Goal: Task Accomplishment & Management: Use online tool/utility

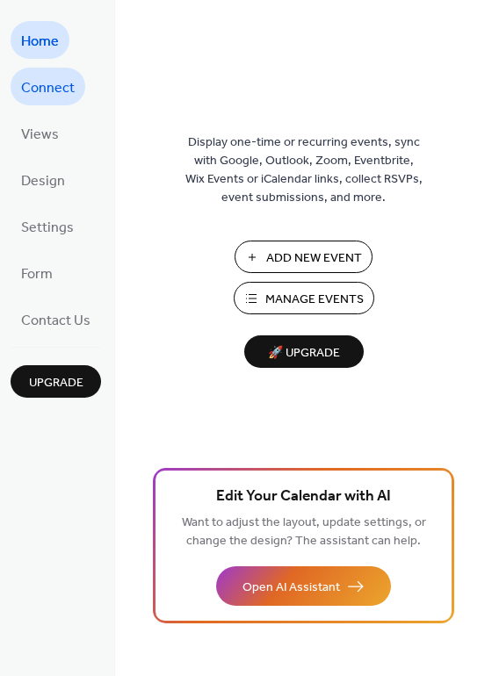
click at [55, 89] on span "Connect" at bounding box center [48, 88] width 54 height 27
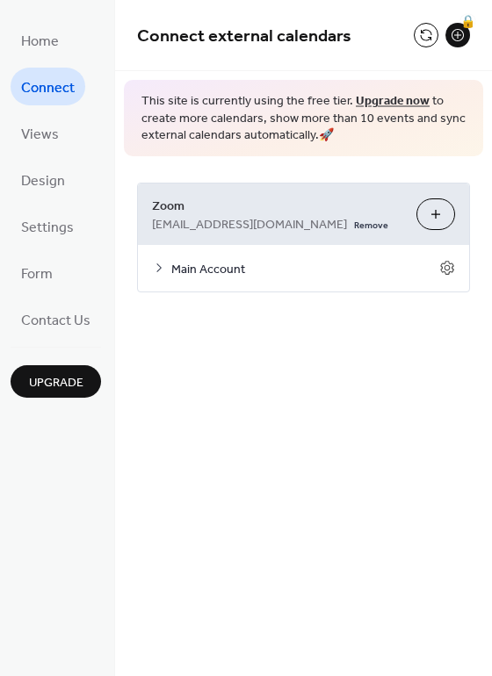
click at [432, 210] on button "Customize" at bounding box center [435, 214] width 39 height 32
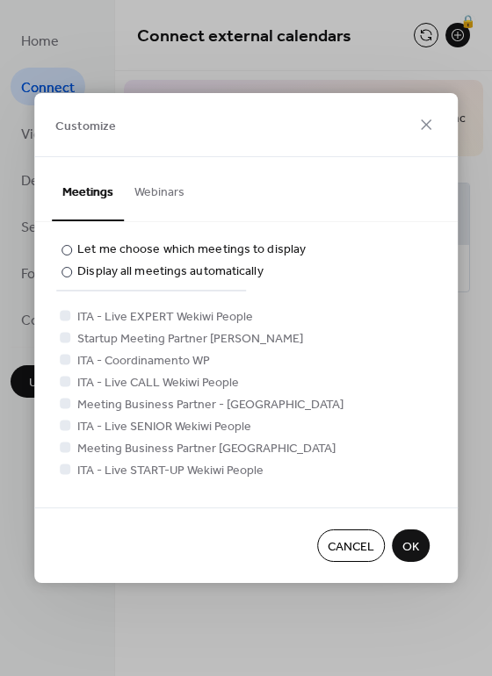
scroll to position [263, 0]
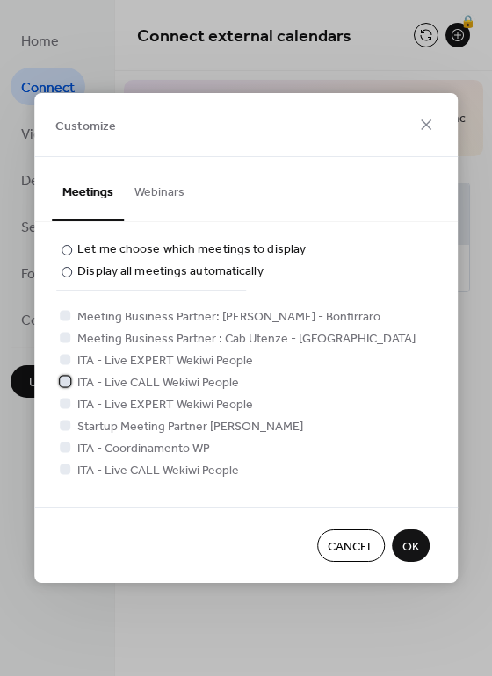
click at [65, 379] on icon at bounding box center [64, 381] width 7 height 7
click at [61, 401] on div at bounding box center [65, 403] width 11 height 11
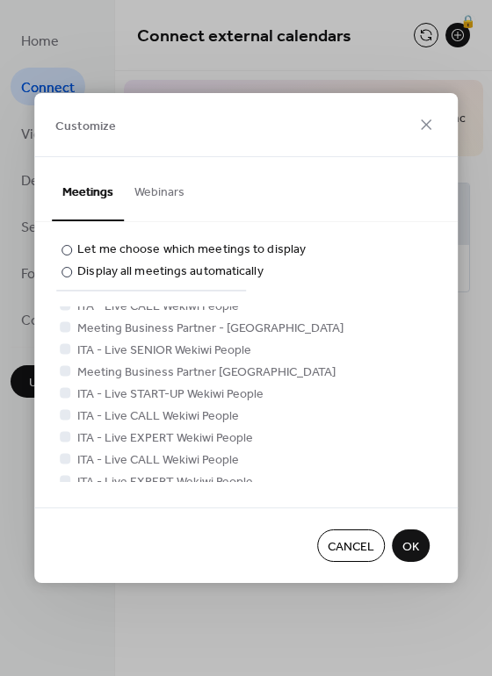
scroll to position [439, 0]
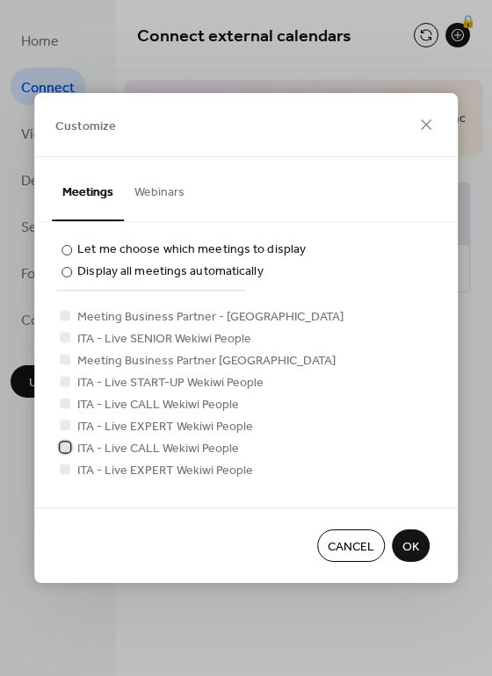
click at [68, 444] on div at bounding box center [65, 447] width 11 height 11
click at [62, 470] on div at bounding box center [65, 469] width 11 height 11
click at [414, 548] on span "OK" at bounding box center [410, 547] width 17 height 18
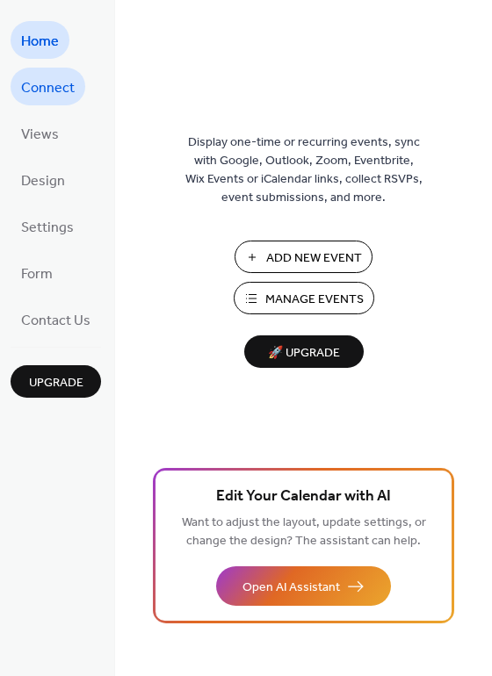
click at [61, 93] on span "Connect" at bounding box center [48, 88] width 54 height 27
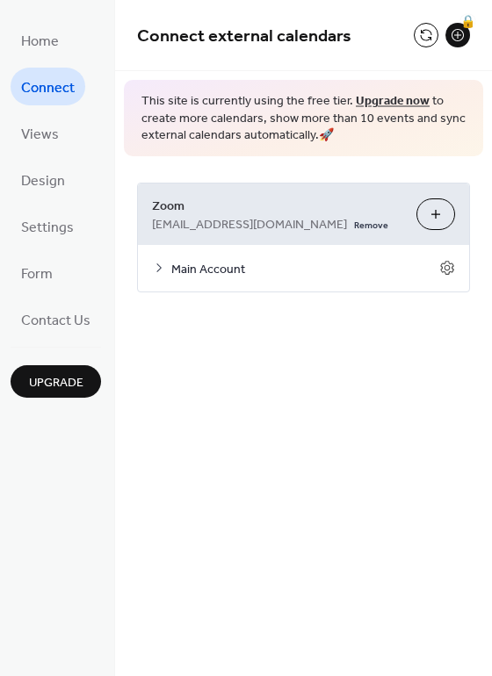
click at [442, 218] on button "Customize" at bounding box center [435, 214] width 39 height 32
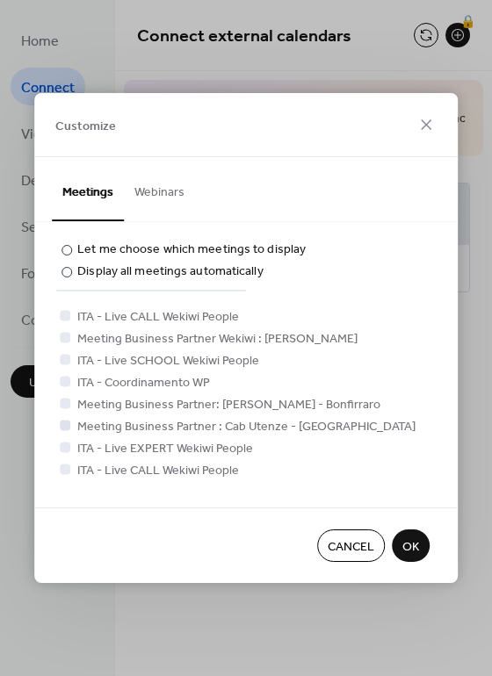
scroll to position [439, 0]
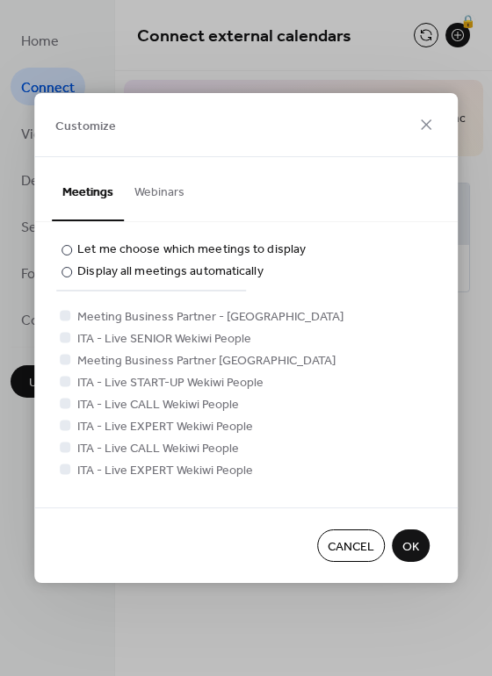
click at [415, 540] on span "OK" at bounding box center [410, 547] width 17 height 18
